Goal: Task Accomplishment & Management: Complete application form

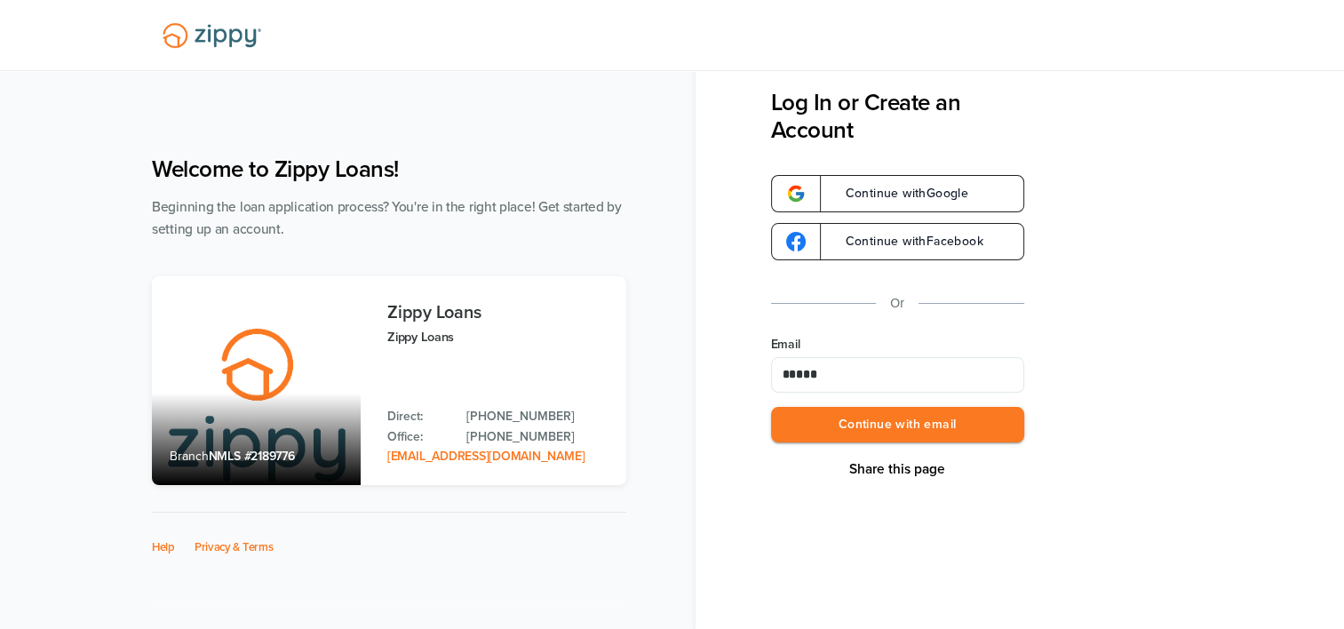
type input "**********"
click at [906, 423] on button "Continue with email" at bounding box center [897, 425] width 253 height 36
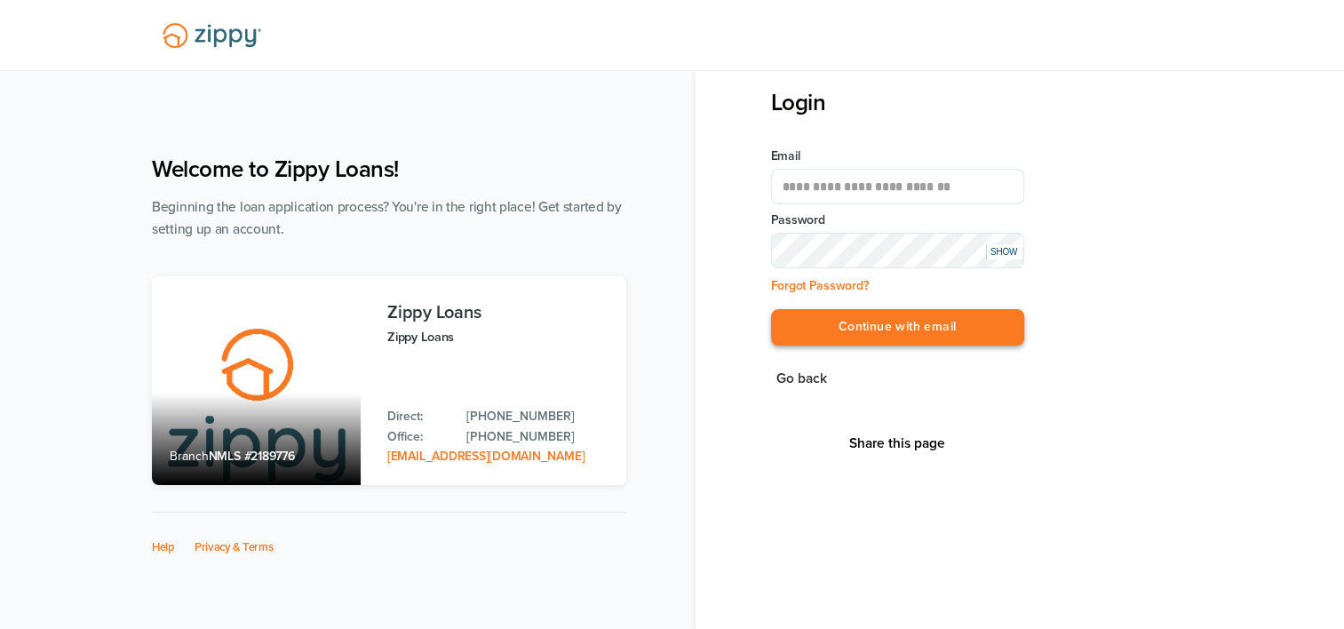
click at [933, 323] on button "Continue with email" at bounding box center [897, 327] width 253 height 36
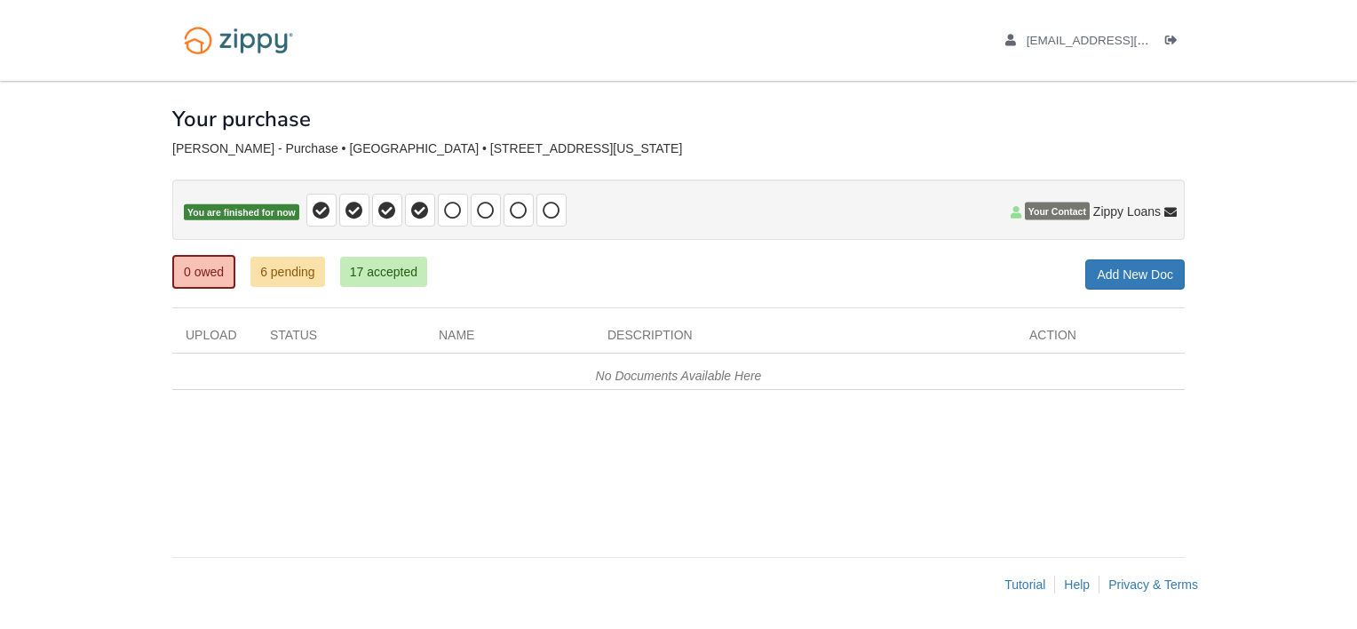
click at [466, 468] on div "× × × Pending Add Document Notice document will be included in the email sent t…" at bounding box center [678, 310] width 1013 height 458
